Goal: Task Accomplishment & Management: Use online tool/utility

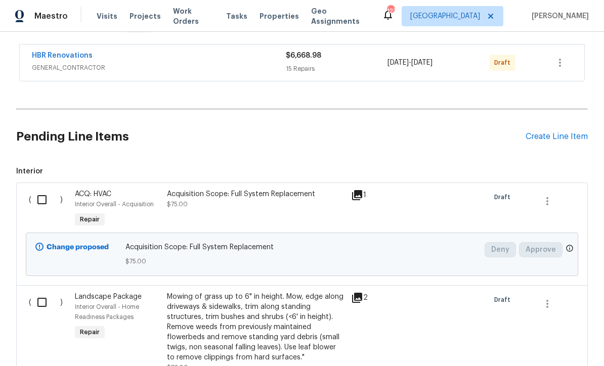
scroll to position [196, 0]
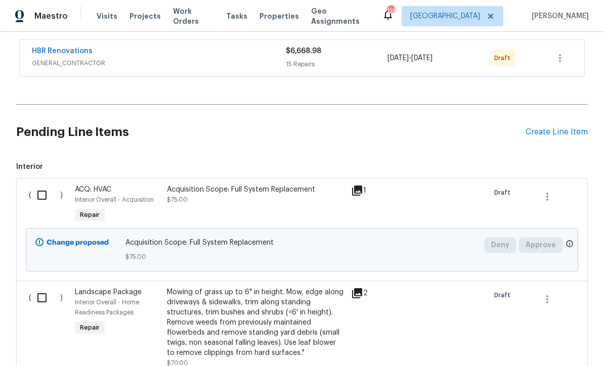
click at [42, 185] on input "checkbox" at bounding box center [45, 195] width 29 height 21
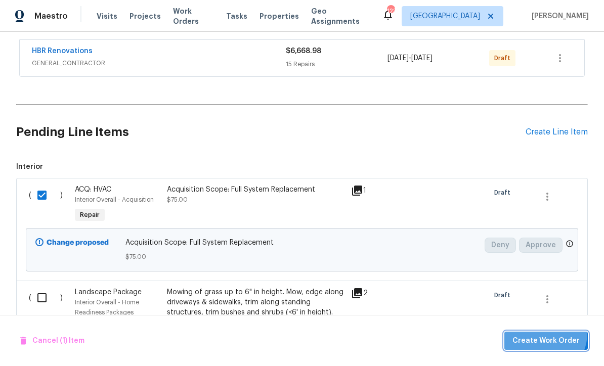
click at [543, 334] on button "Create Work Order" at bounding box center [547, 341] width 84 height 19
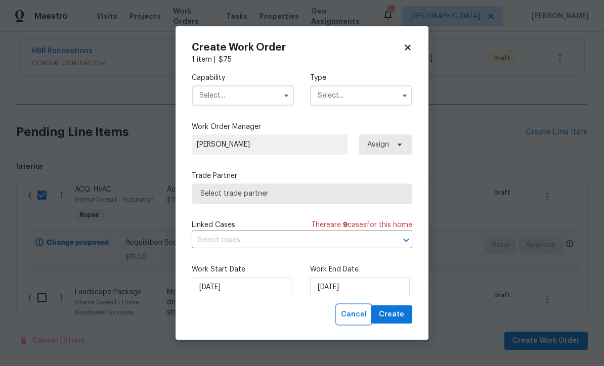
click at [356, 319] on span "Cancel" at bounding box center [354, 315] width 26 height 13
checkbox input "false"
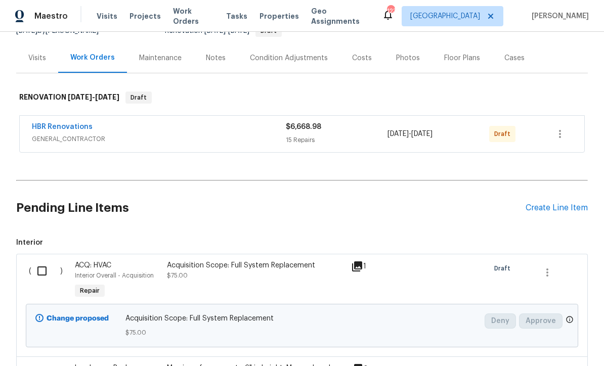
scroll to position [113, 0]
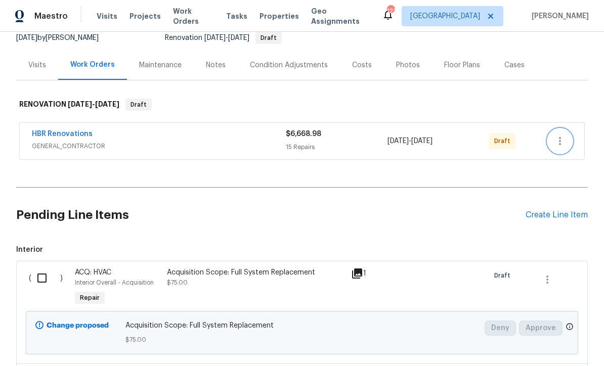
click at [563, 135] on icon "button" at bounding box center [560, 141] width 12 height 12
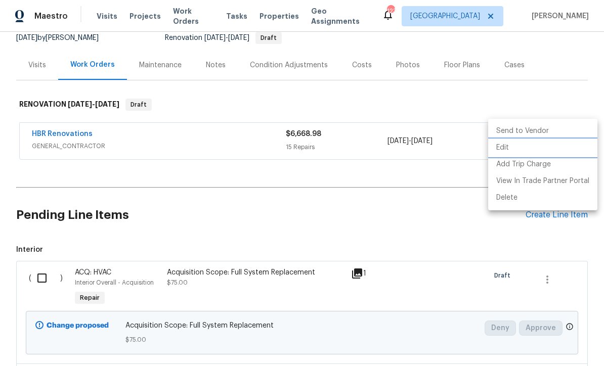
click at [534, 151] on li "Edit" at bounding box center [542, 148] width 109 height 17
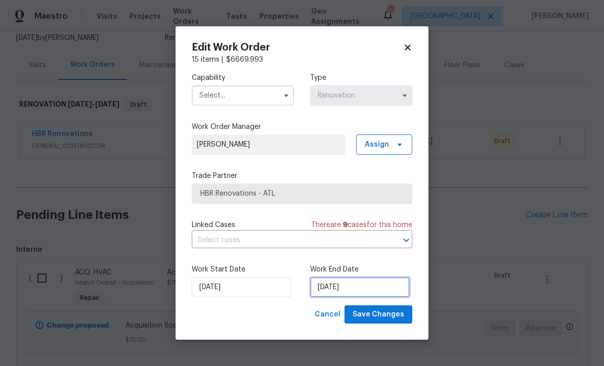
click at [328, 291] on input "[DATE]" at bounding box center [360, 287] width 100 height 20
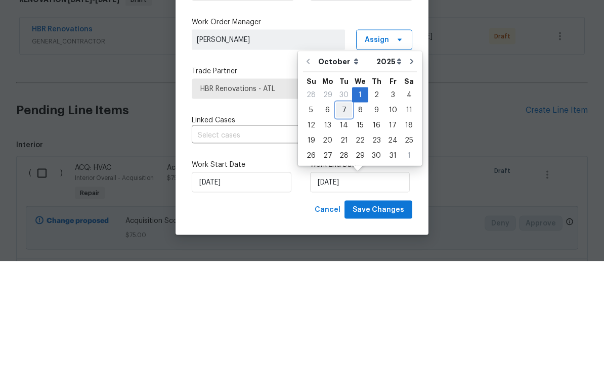
click at [343, 208] on div "7" at bounding box center [344, 215] width 16 height 14
type input "[DATE]"
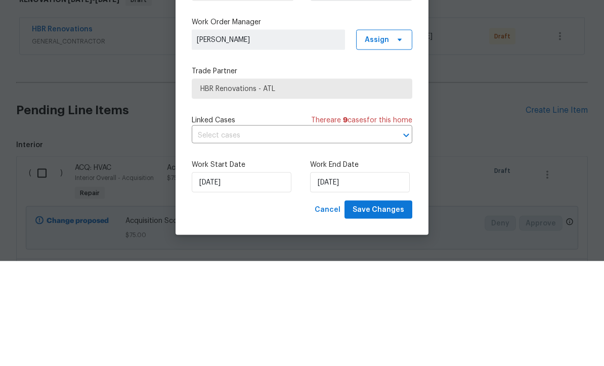
scroll to position [33, 0]
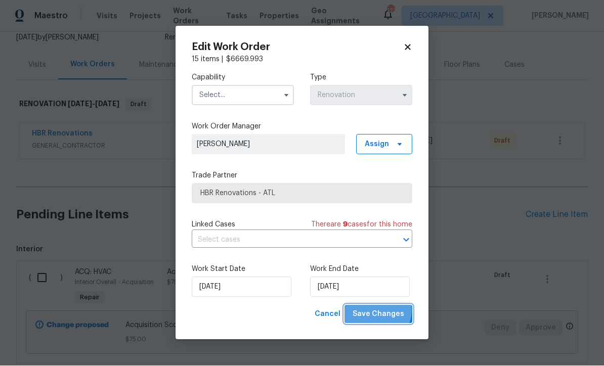
click at [378, 311] on span "Save Changes" at bounding box center [379, 315] width 52 height 13
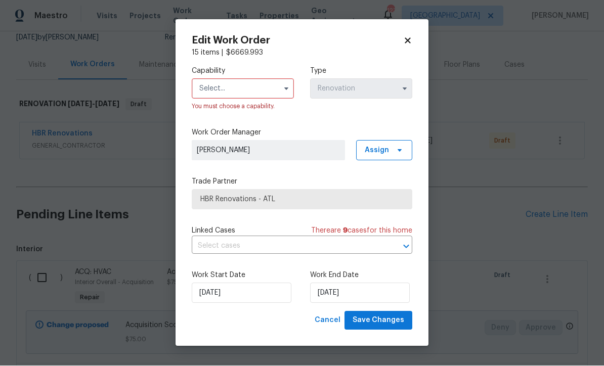
click at [216, 90] on input "text" at bounding box center [243, 89] width 102 height 20
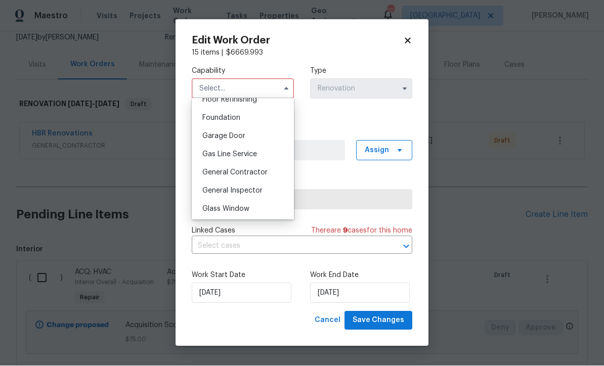
scroll to position [421, 0]
click at [227, 174] on span "General Contractor" at bounding box center [234, 173] width 65 height 7
type input "General Contractor"
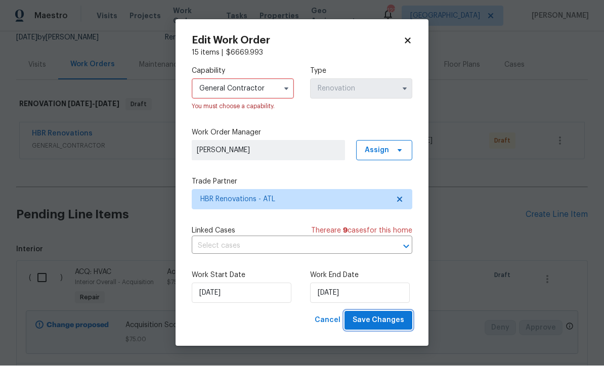
click at [375, 320] on span "Save Changes" at bounding box center [379, 321] width 52 height 13
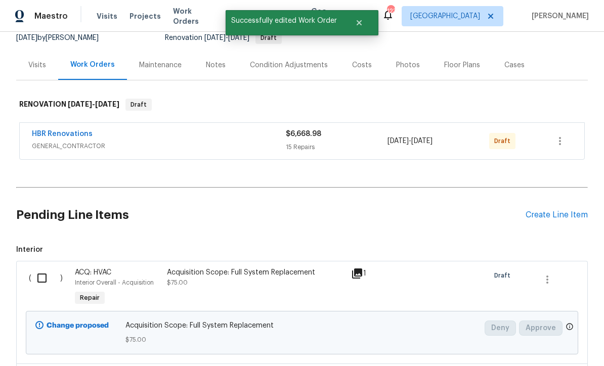
click at [38, 268] on input "checkbox" at bounding box center [45, 278] width 29 height 21
checkbox input "true"
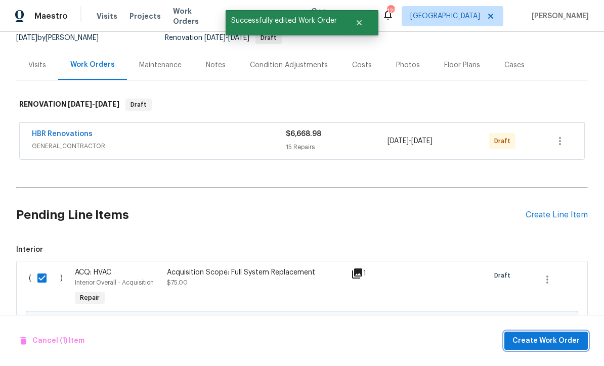
click at [534, 334] on button "Create Work Order" at bounding box center [547, 341] width 84 height 19
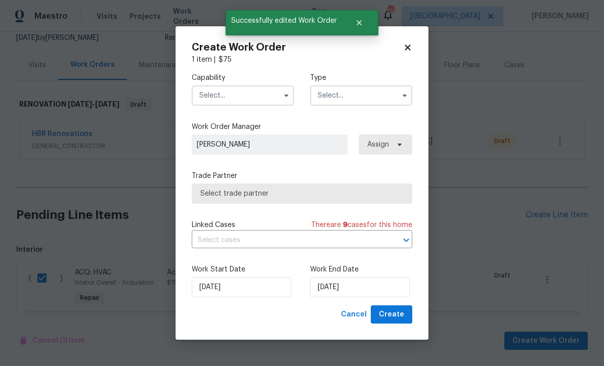
click at [208, 93] on input "text" at bounding box center [243, 96] width 102 height 20
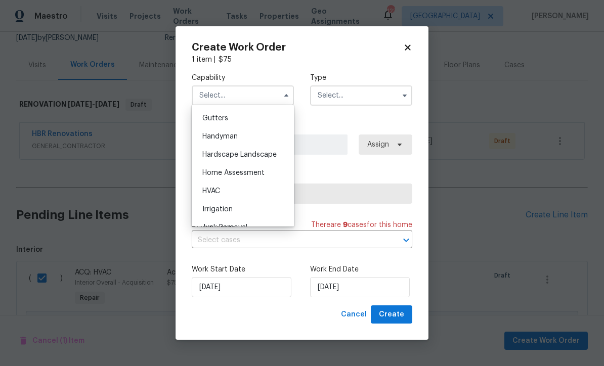
scroll to position [541, 0]
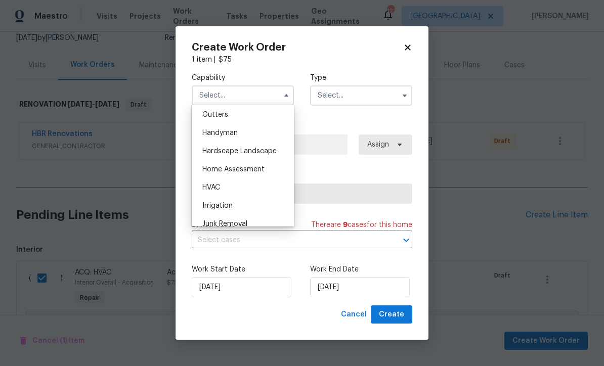
click at [209, 188] on span "HVAC" at bounding box center [211, 187] width 18 height 7
type input "HVAC"
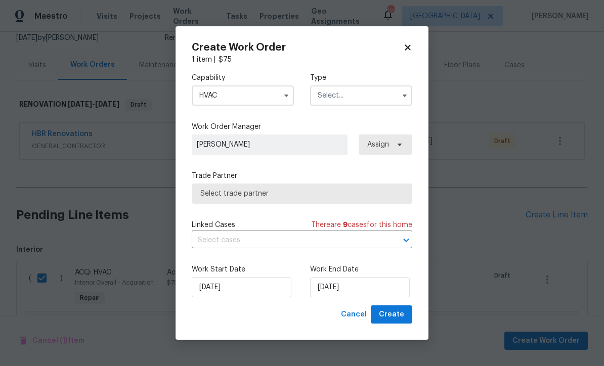
click at [328, 95] on input "text" at bounding box center [361, 96] width 102 height 20
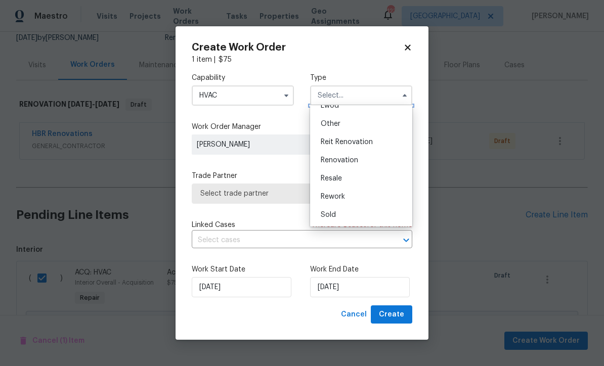
scroll to position [120, 0]
click at [333, 158] on span "Renovation" at bounding box center [339, 160] width 37 height 7
type input "Renovation"
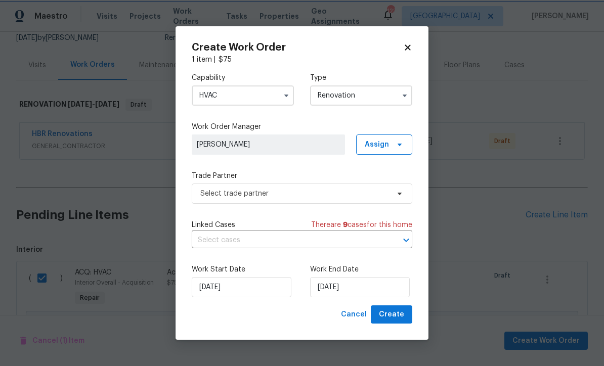
scroll to position [0, 0]
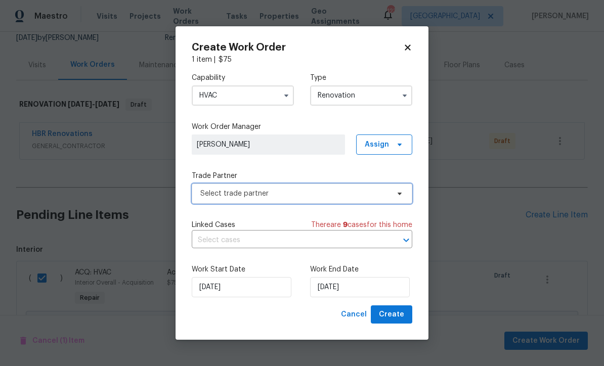
click at [207, 189] on span "Select trade partner" at bounding box center [294, 194] width 189 height 10
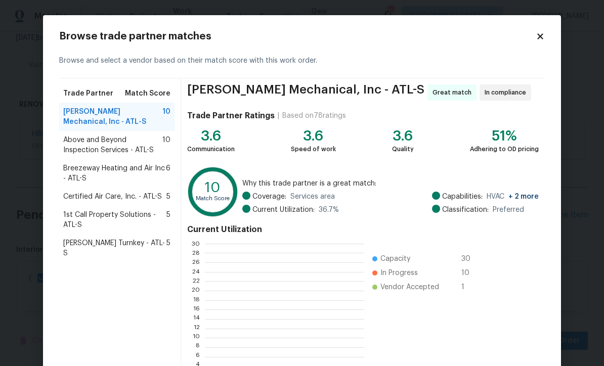
scroll to position [1, 1]
click at [94, 240] on span "[PERSON_NAME] Turnkey - ATL-S" at bounding box center [114, 248] width 103 height 20
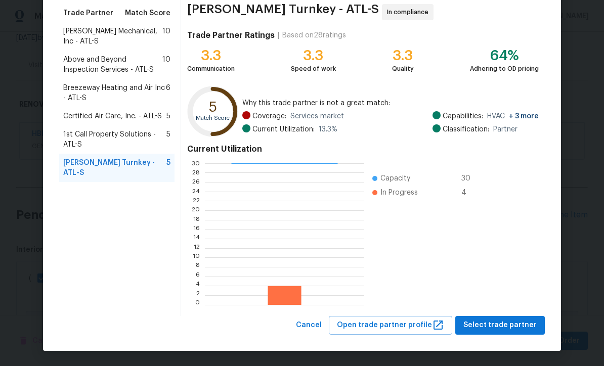
scroll to position [80, 0]
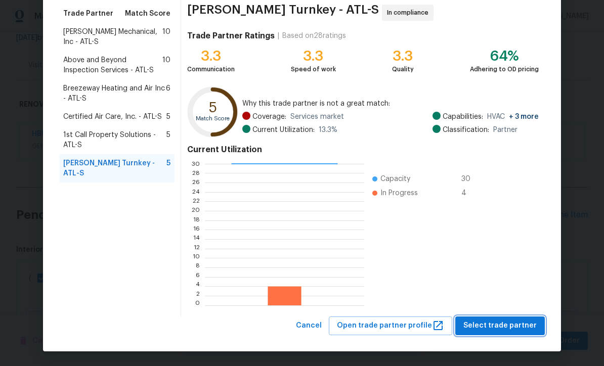
click at [490, 317] on button "Select trade partner" at bounding box center [501, 326] width 90 height 19
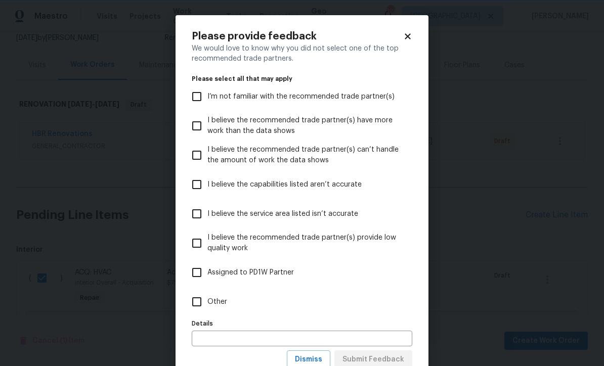
scroll to position [0, 0]
click at [196, 301] on input "Other" at bounding box center [196, 302] width 21 height 21
checkbox input "true"
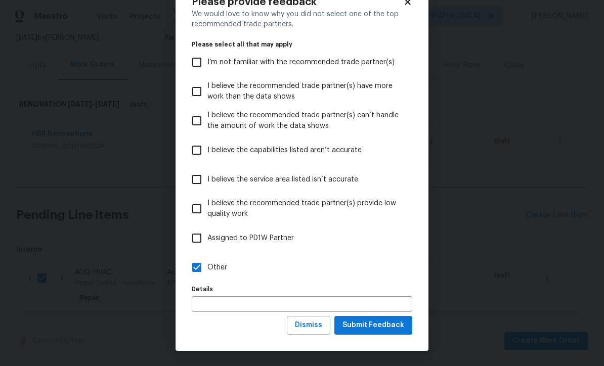
scroll to position [35, 0]
click at [367, 325] on span "Submit Feedback" at bounding box center [374, 325] width 62 height 13
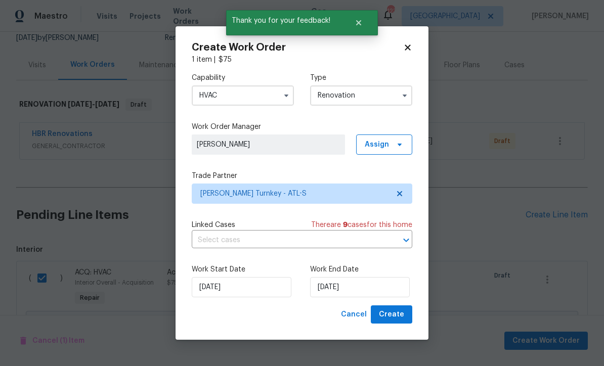
scroll to position [0, 0]
click at [324, 285] on input "[DATE]" at bounding box center [360, 287] width 100 height 20
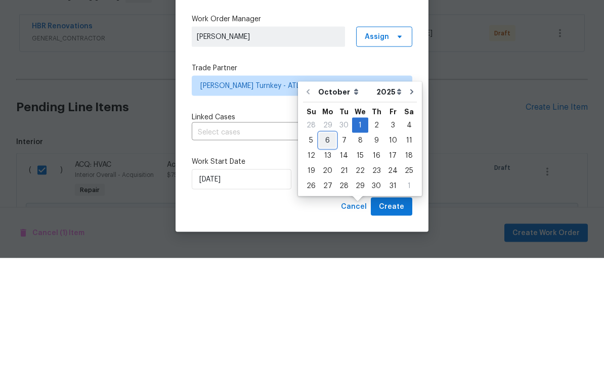
click at [326, 241] on div "6" at bounding box center [327, 248] width 17 height 14
type input "[DATE]"
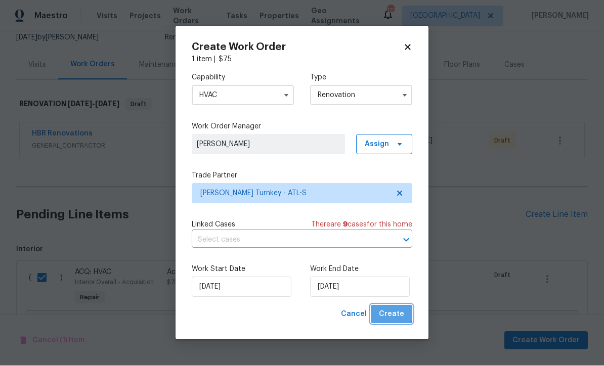
click at [389, 310] on span "Create" at bounding box center [391, 315] width 25 height 13
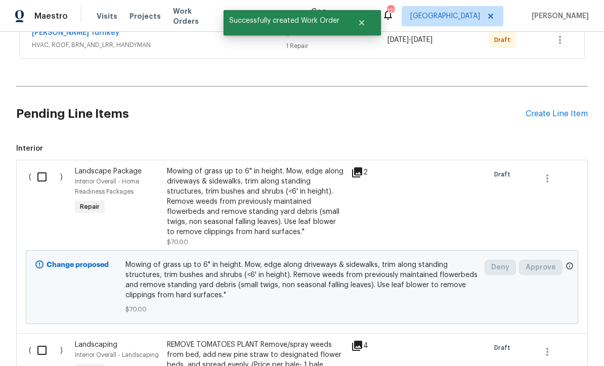
scroll to position [271, 0]
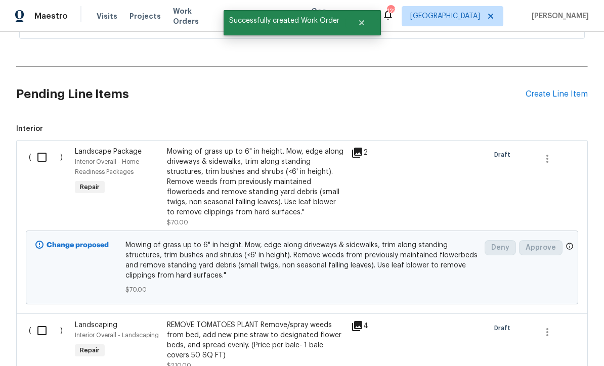
click at [36, 147] on input "checkbox" at bounding box center [45, 157] width 29 height 21
checkbox input "true"
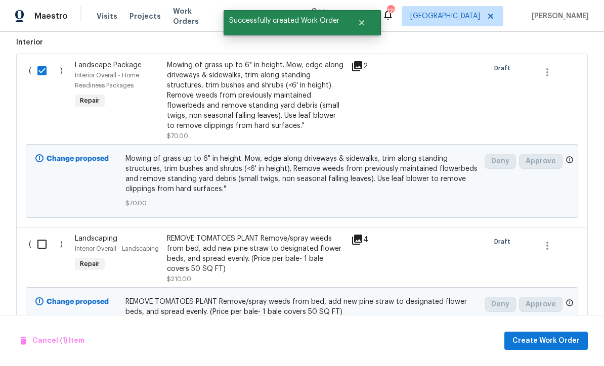
scroll to position [364, 0]
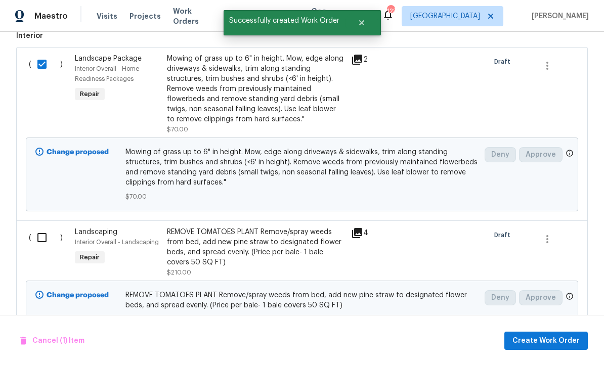
click at [41, 227] on input "checkbox" at bounding box center [45, 237] width 29 height 21
checkbox input "true"
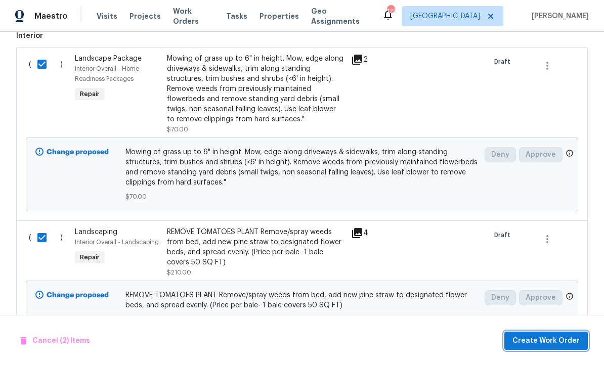
click at [525, 334] on button "Create Work Order" at bounding box center [547, 341] width 84 height 19
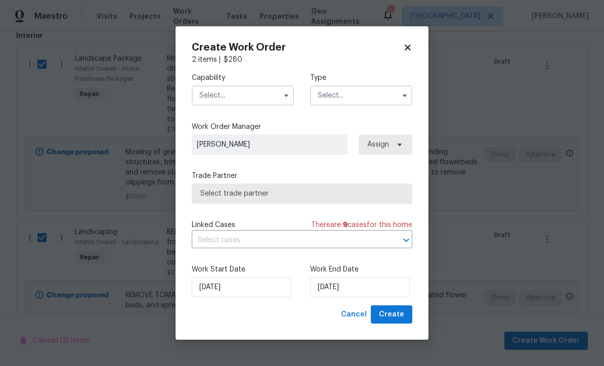
click at [207, 88] on input "text" at bounding box center [243, 96] width 102 height 20
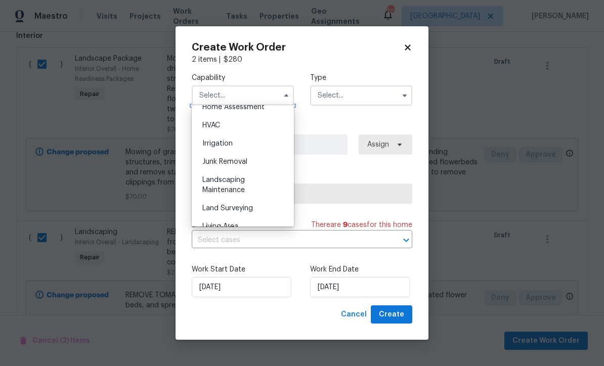
scroll to position [606, 0]
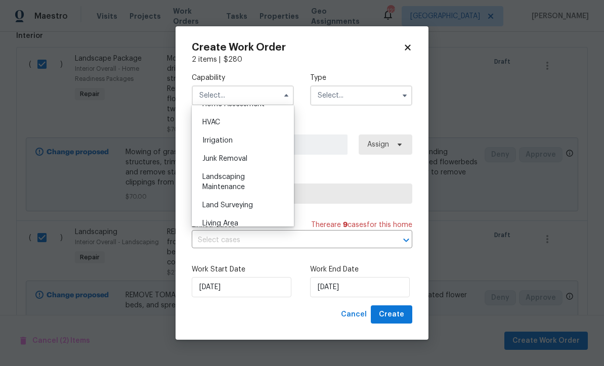
click at [221, 176] on span "Landscaping Maintenance" at bounding box center [223, 182] width 43 height 17
type input "Landscaping Maintenance"
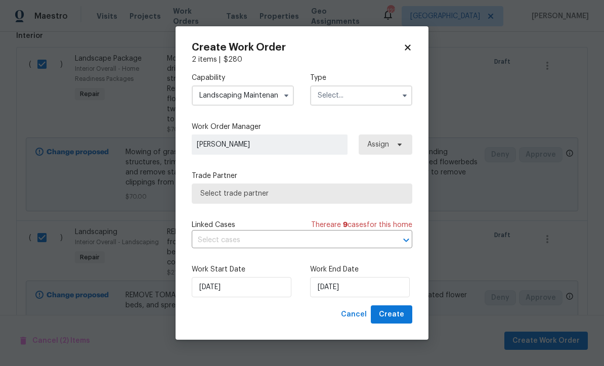
click at [328, 93] on input "text" at bounding box center [361, 96] width 102 height 20
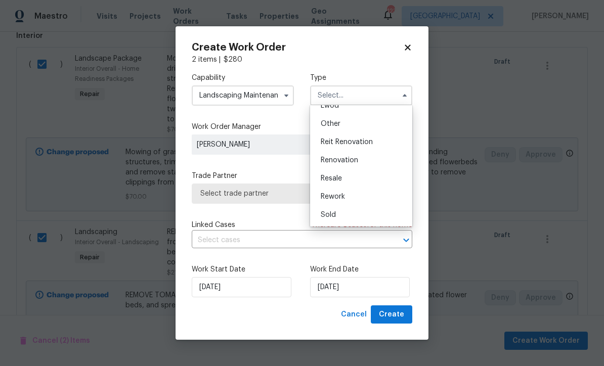
scroll to position [120, 0]
click at [335, 160] on span "Renovation" at bounding box center [339, 160] width 37 height 7
type input "Renovation"
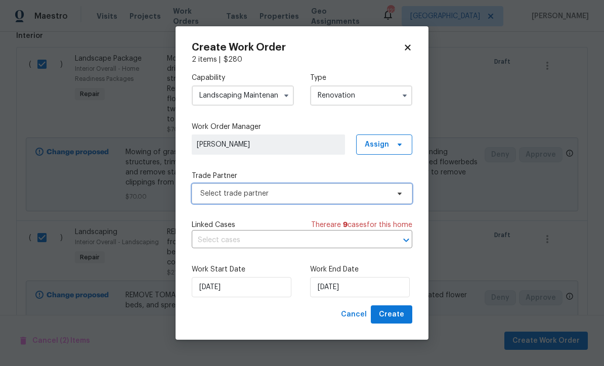
click at [208, 194] on span "Select trade partner" at bounding box center [294, 194] width 189 height 10
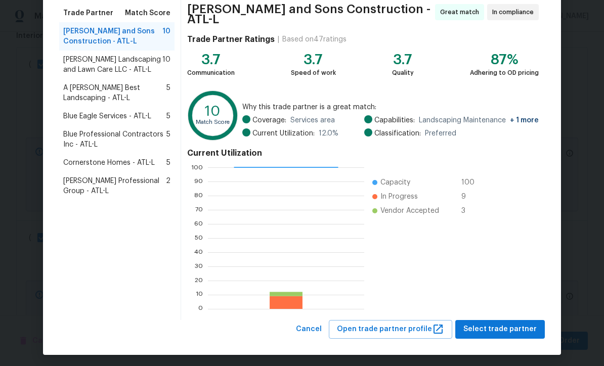
scroll to position [80, 0]
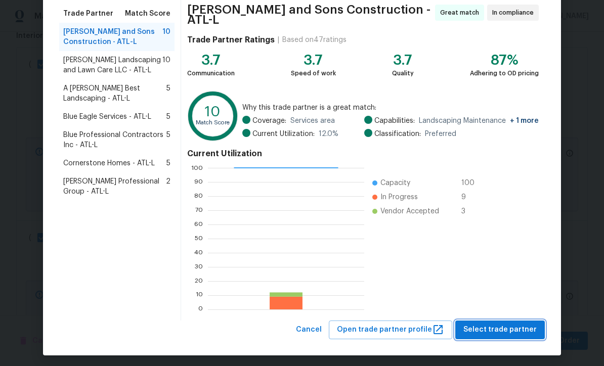
click at [489, 325] on span "Select trade partner" at bounding box center [500, 330] width 73 height 13
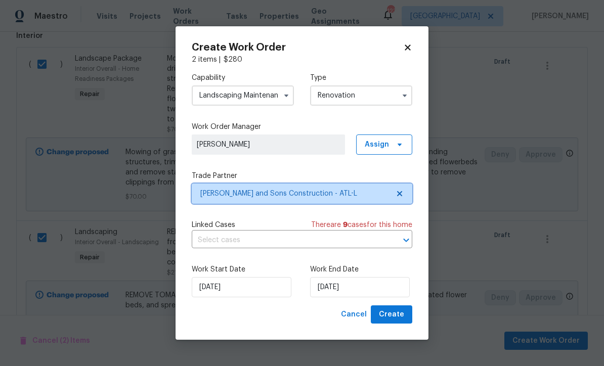
scroll to position [0, 0]
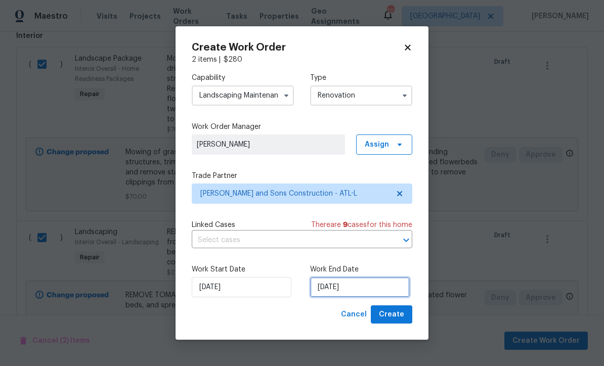
click at [321, 288] on input "[DATE]" at bounding box center [360, 287] width 100 height 20
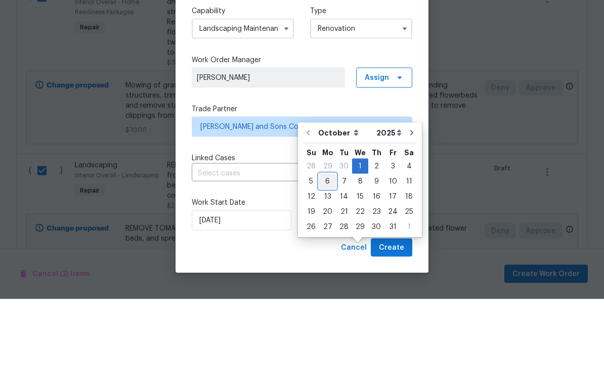
click at [325, 241] on div "6" at bounding box center [327, 248] width 17 height 14
type input "[DATE]"
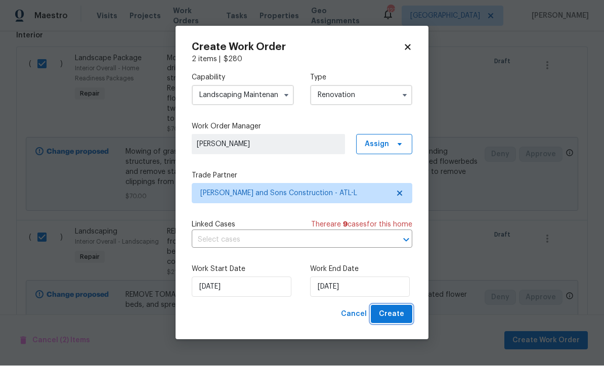
click at [391, 310] on span "Create" at bounding box center [391, 315] width 25 height 13
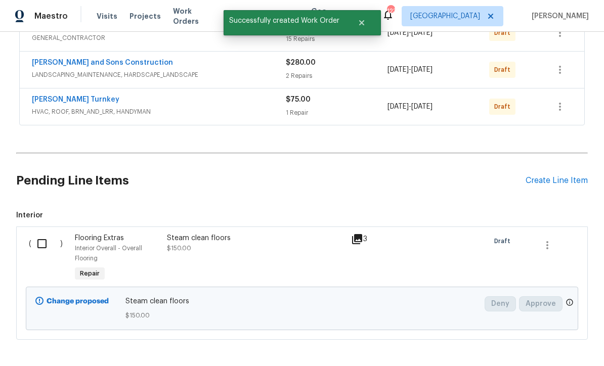
scroll to position [221, 0]
click at [44, 234] on input "checkbox" at bounding box center [45, 244] width 29 height 21
checkbox input "true"
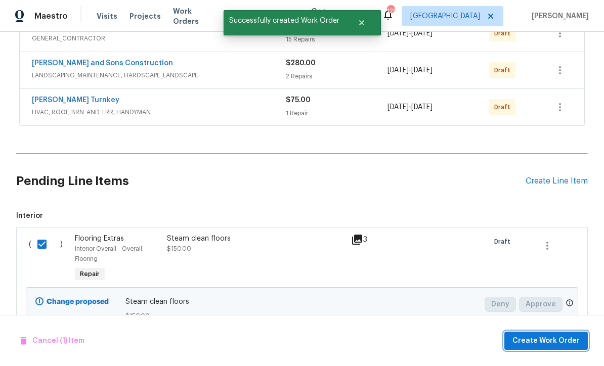
click at [532, 341] on span "Create Work Order" at bounding box center [546, 341] width 67 height 13
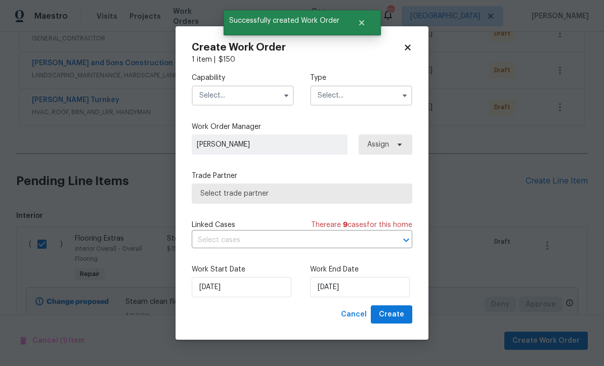
click at [210, 95] on input "text" at bounding box center [243, 96] width 102 height 20
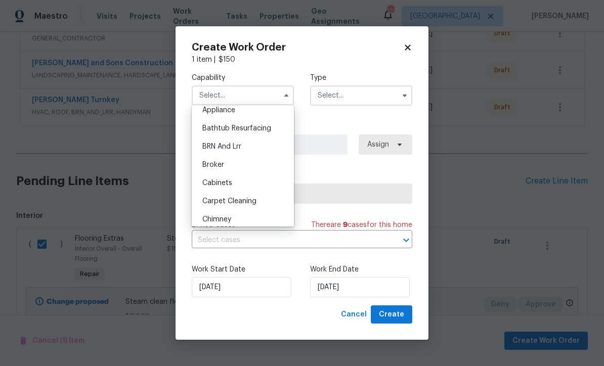
scroll to position [40, 0]
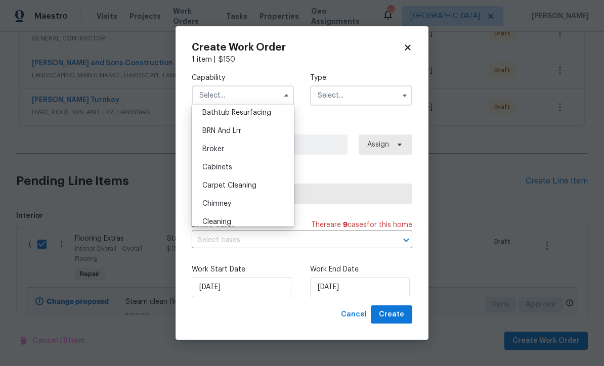
click at [222, 188] on span "Carpet Cleaning" at bounding box center [229, 185] width 54 height 7
type input "Carpet Cleaning"
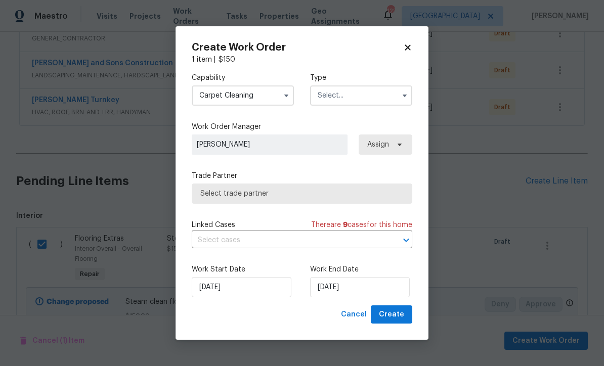
click at [328, 94] on input "text" at bounding box center [361, 96] width 102 height 20
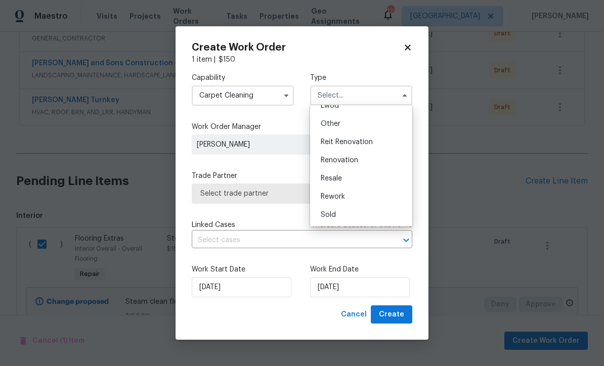
scroll to position [120, 0]
click at [332, 157] on span "Renovation" at bounding box center [339, 160] width 37 height 7
type input "Renovation"
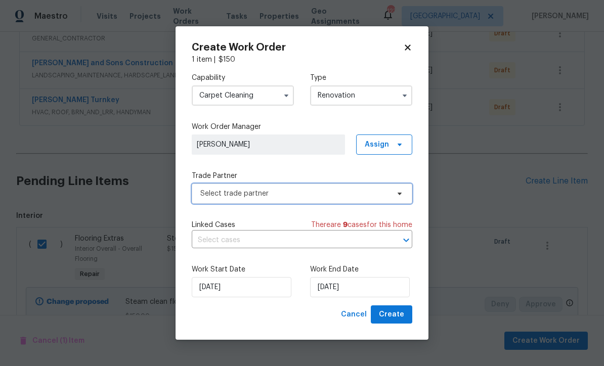
click at [205, 192] on span "Select trade partner" at bounding box center [294, 194] width 189 height 10
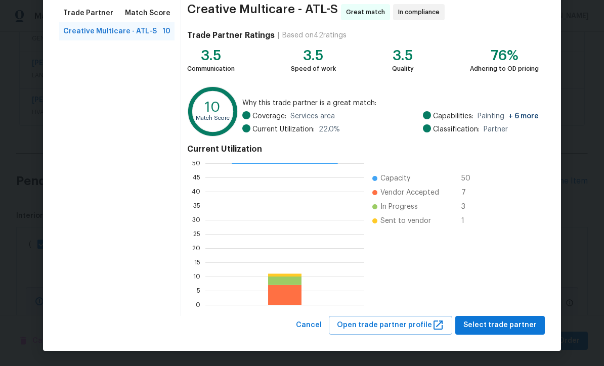
scroll to position [80, 0]
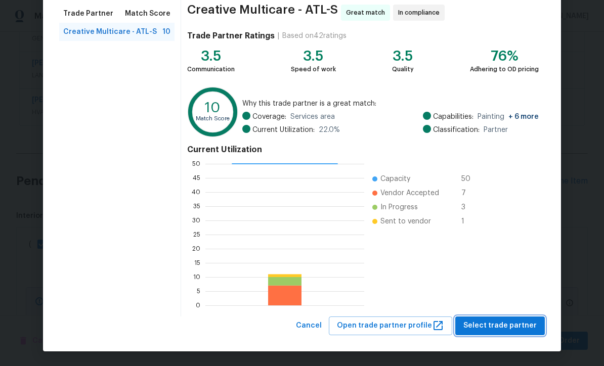
click at [491, 322] on span "Select trade partner" at bounding box center [500, 326] width 73 height 13
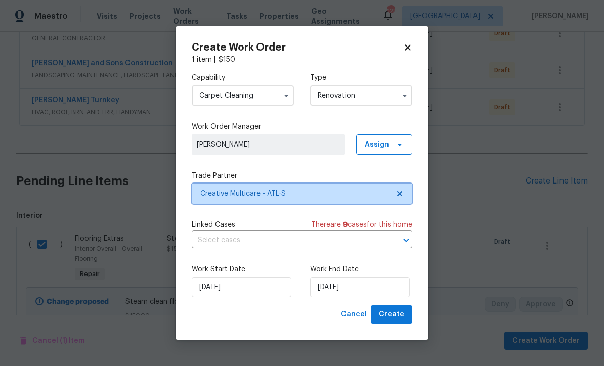
scroll to position [0, 0]
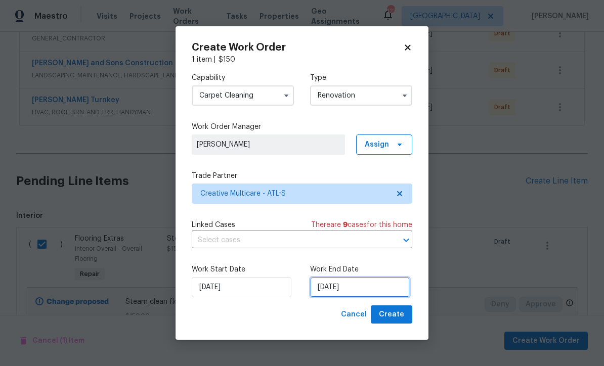
click at [324, 290] on input "[DATE]" at bounding box center [360, 287] width 100 height 20
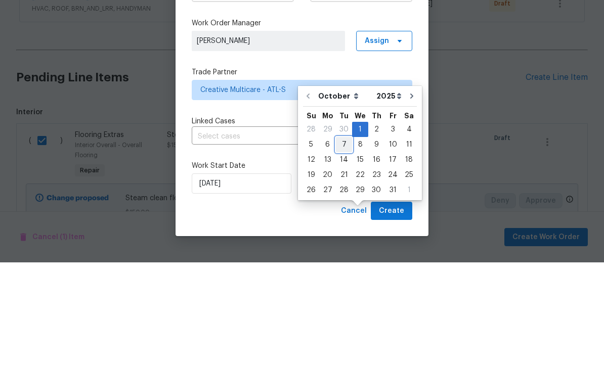
click at [340, 241] on div "7" at bounding box center [344, 248] width 16 height 14
type input "[DATE]"
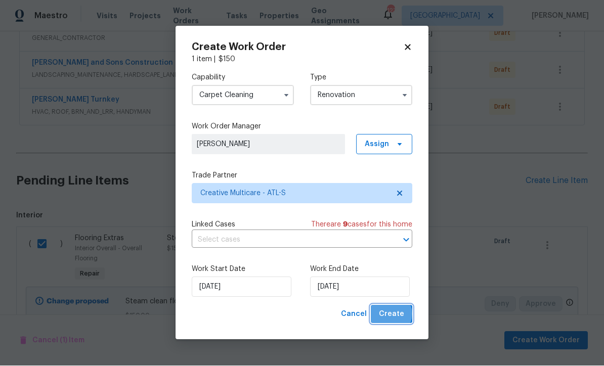
click at [393, 315] on span "Create" at bounding box center [391, 315] width 25 height 13
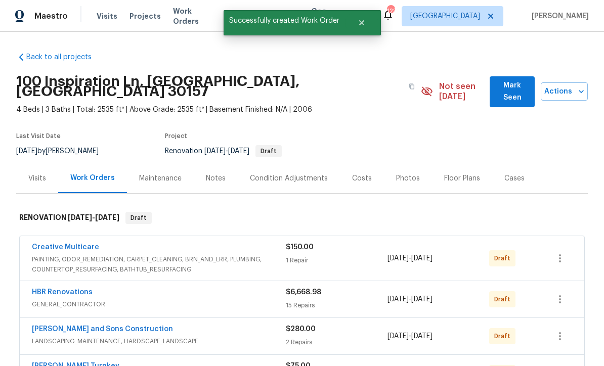
click at [354, 174] on div "Costs" at bounding box center [362, 179] width 20 height 10
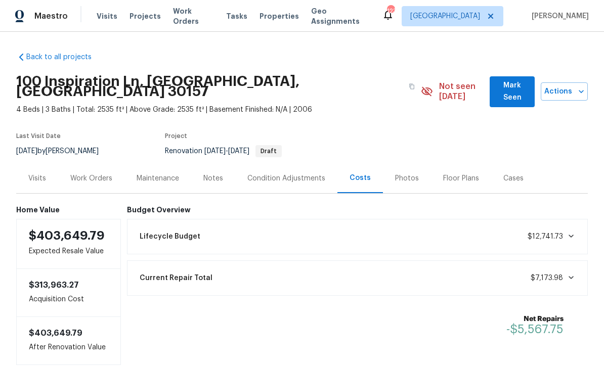
click at [92, 174] on div "Work Orders" at bounding box center [91, 179] width 42 height 10
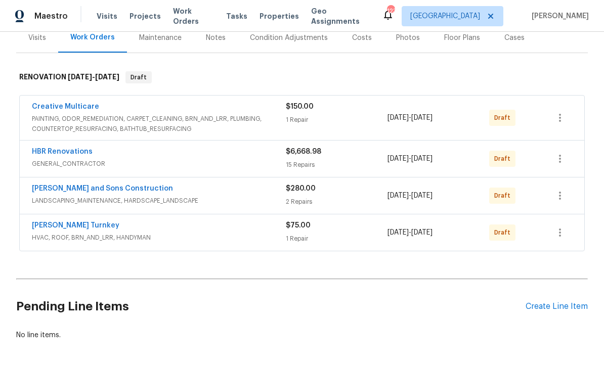
scroll to position [136, 0]
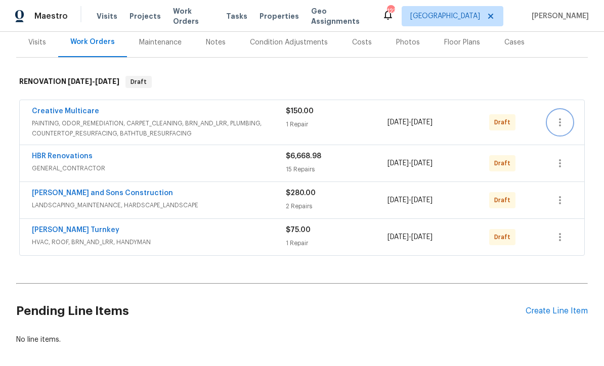
click at [564, 116] on icon "button" at bounding box center [560, 122] width 12 height 12
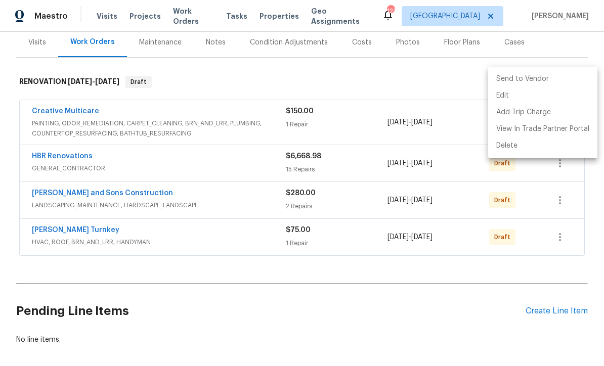
click at [572, 76] on li "Send to Vendor" at bounding box center [542, 79] width 109 height 17
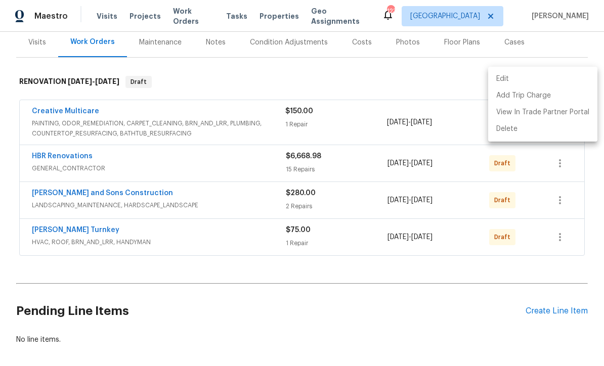
click at [583, 38] on div at bounding box center [302, 183] width 604 height 366
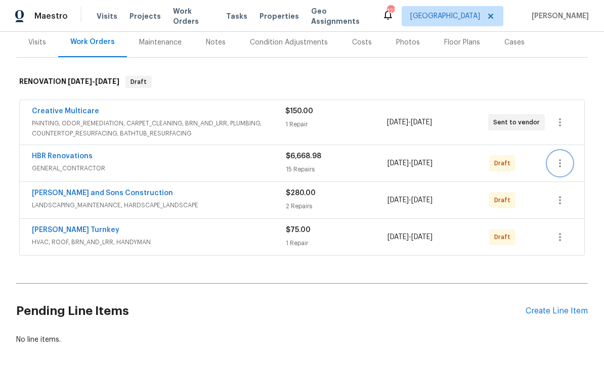
click at [568, 151] on button "button" at bounding box center [560, 163] width 24 height 24
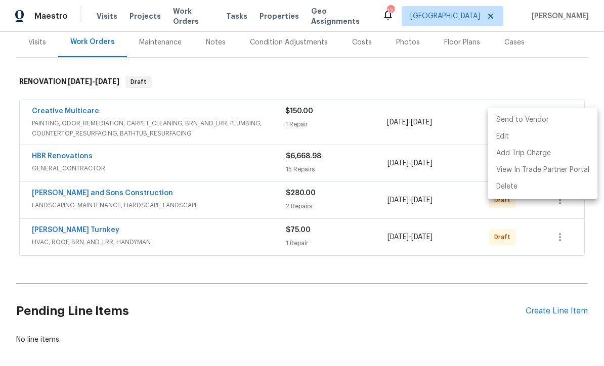
click at [567, 117] on li "Send to Vendor" at bounding box center [542, 120] width 109 height 17
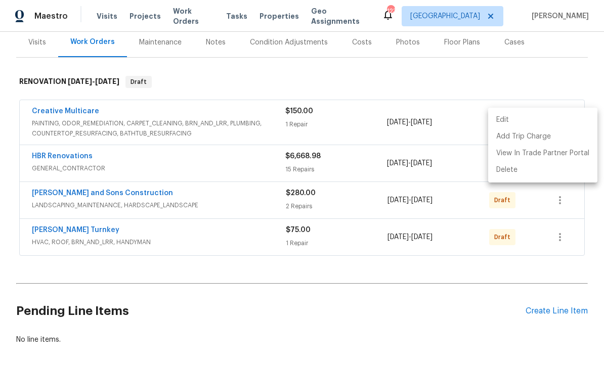
click at [571, 239] on div at bounding box center [302, 183] width 604 height 366
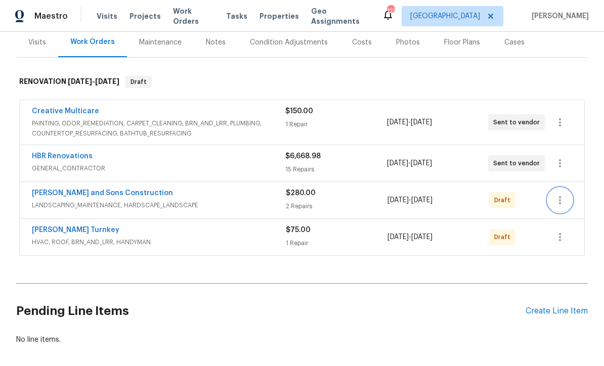
click at [566, 194] on icon "button" at bounding box center [560, 200] width 12 height 12
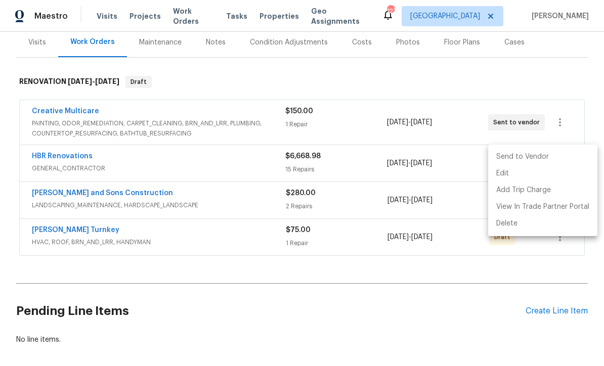
click at [561, 151] on li "Send to Vendor" at bounding box center [542, 157] width 109 height 17
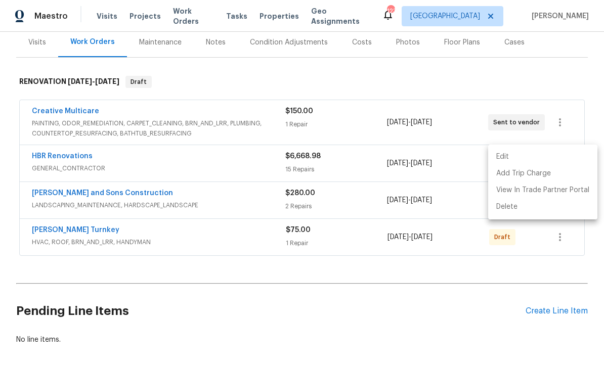
click at [553, 319] on div at bounding box center [302, 183] width 604 height 366
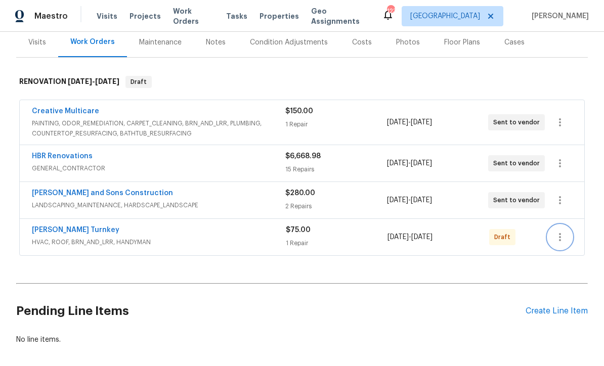
click at [566, 231] on icon "button" at bounding box center [560, 237] width 12 height 12
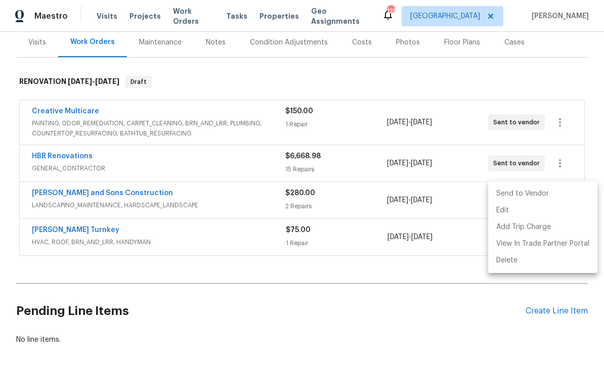
click at [562, 193] on li "Send to Vendor" at bounding box center [542, 194] width 109 height 17
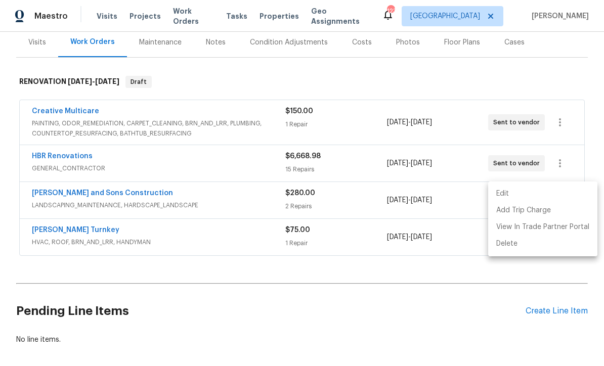
click at [214, 323] on div at bounding box center [302, 183] width 604 height 366
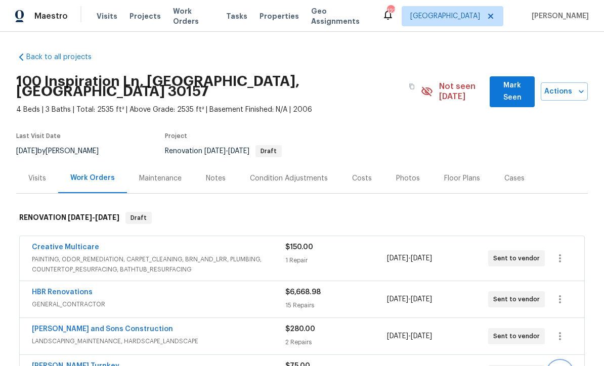
scroll to position [0, 0]
